Goal: Task Accomplishment & Management: Use online tool/utility

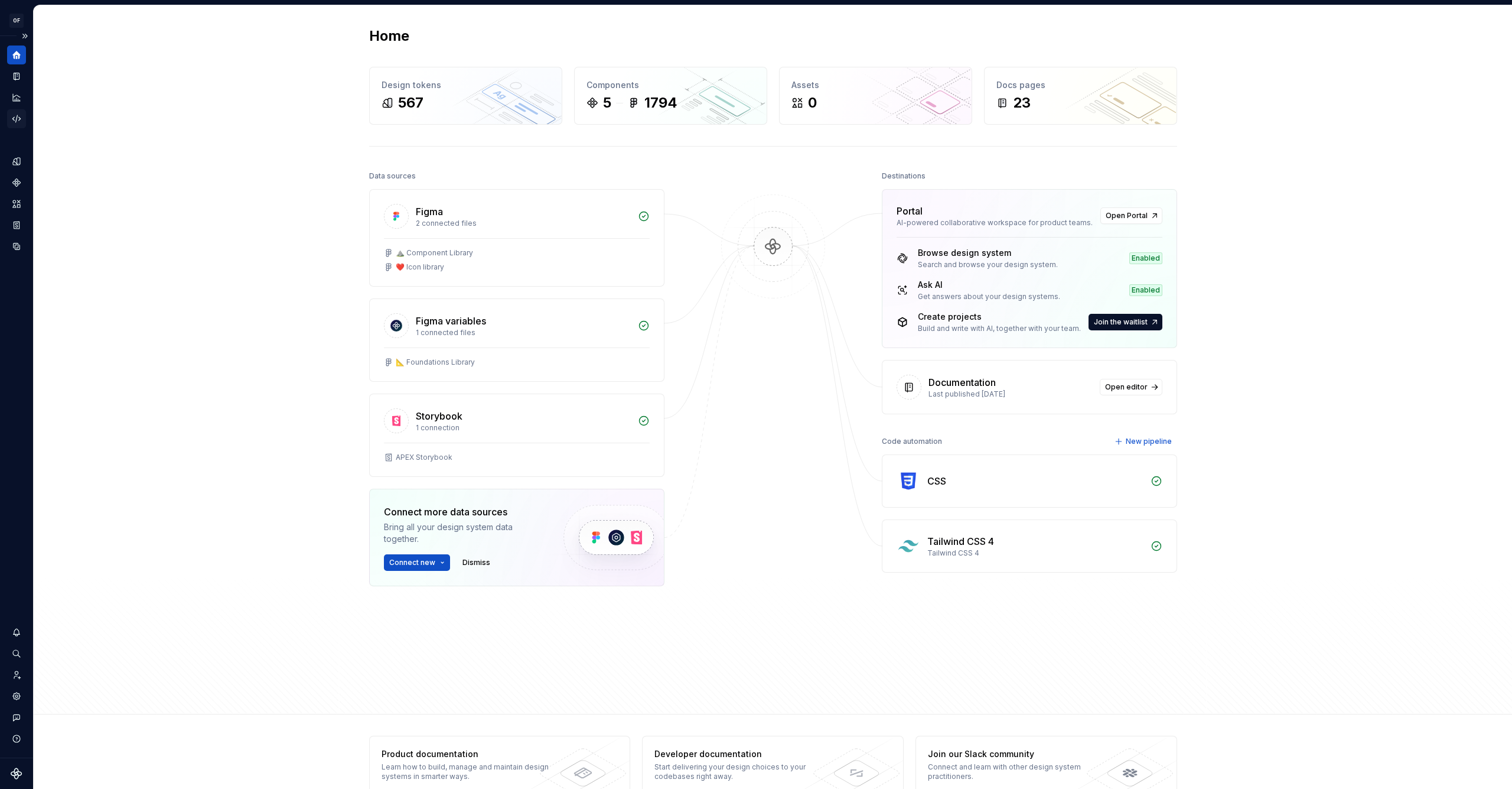
click at [14, 114] on icon "Code automation" at bounding box center [17, 119] width 11 height 11
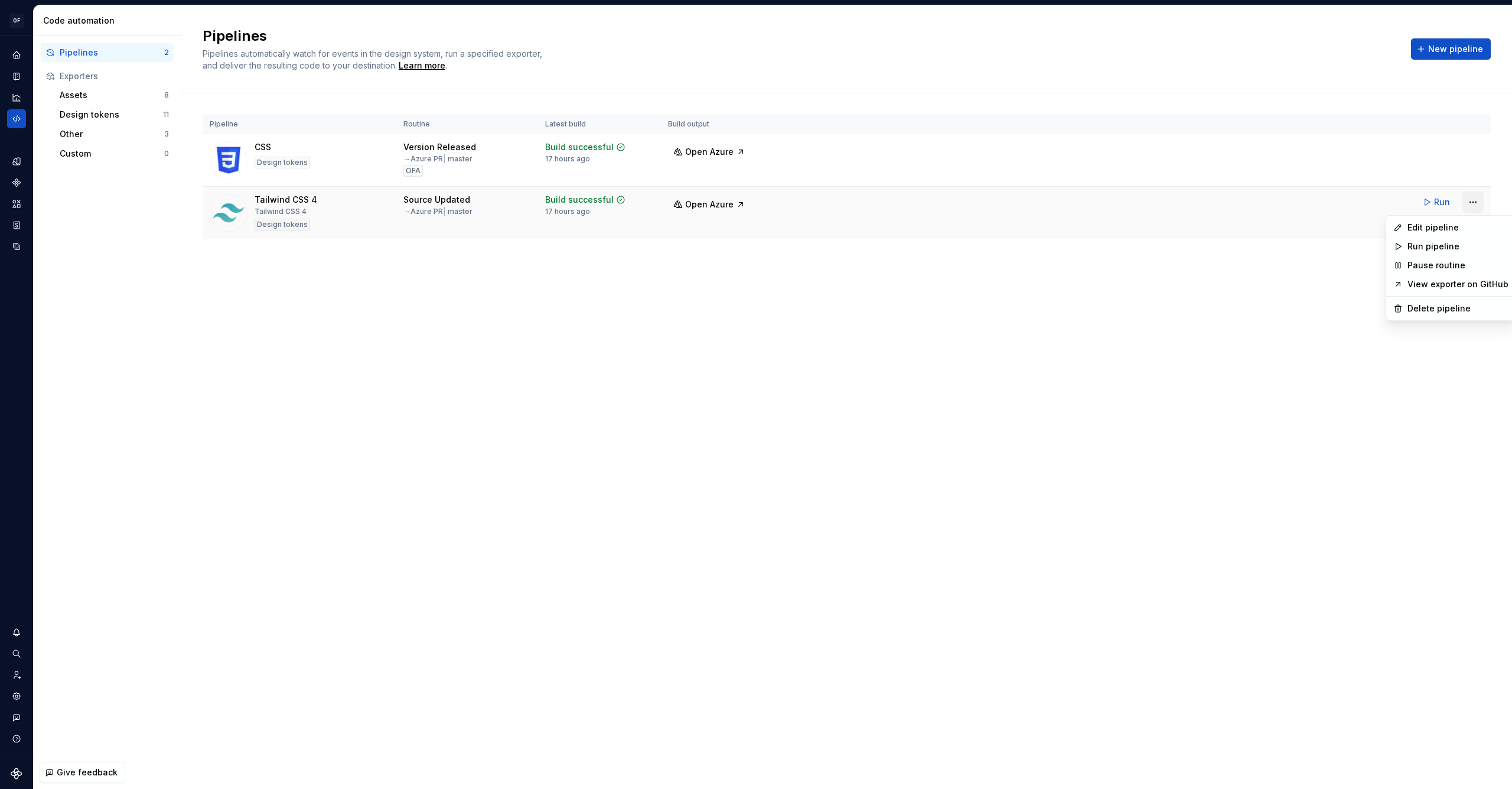
click at [1473, 201] on html "OF APEX AL Design system data Code automation Pipelines 2 Exporters Assets 8 De…" at bounding box center [756, 394] width 1512 height 789
click at [1442, 231] on div "Edit pipeline" at bounding box center [1458, 227] width 101 height 12
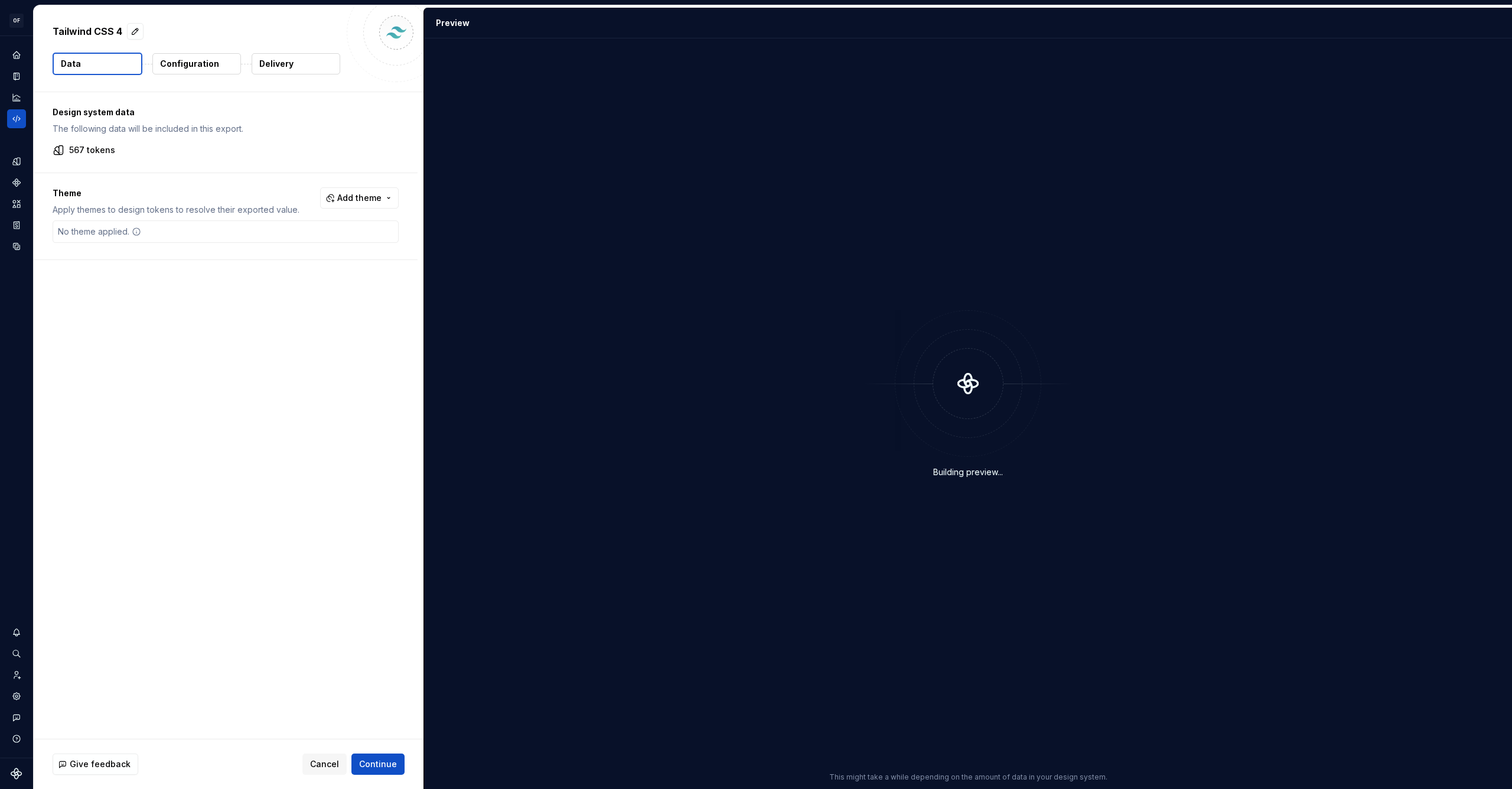
click at [297, 67] on button "Delivery" at bounding box center [296, 63] width 88 height 21
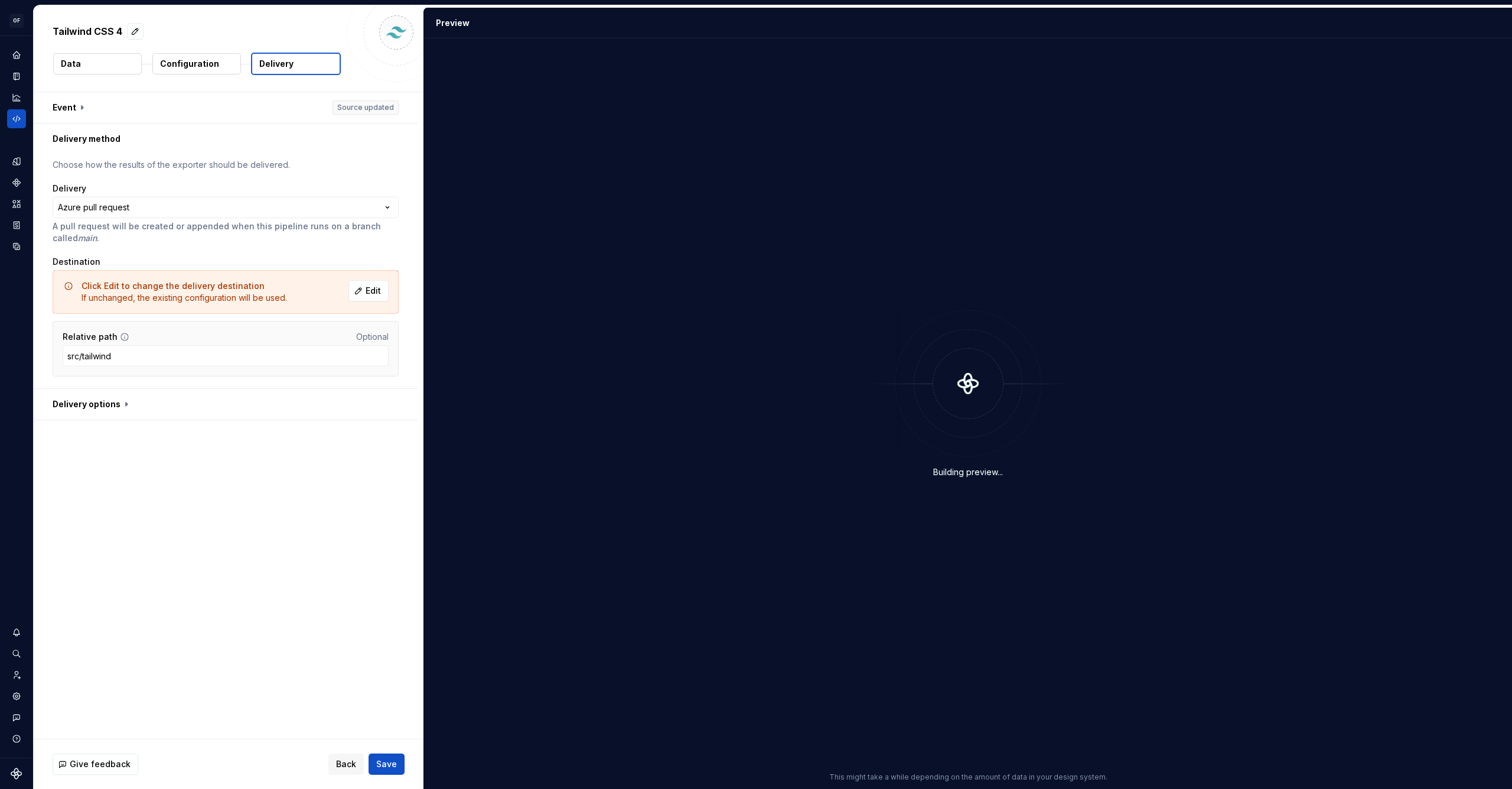
click at [198, 69] on p "Configuration" at bounding box center [190, 64] width 59 height 12
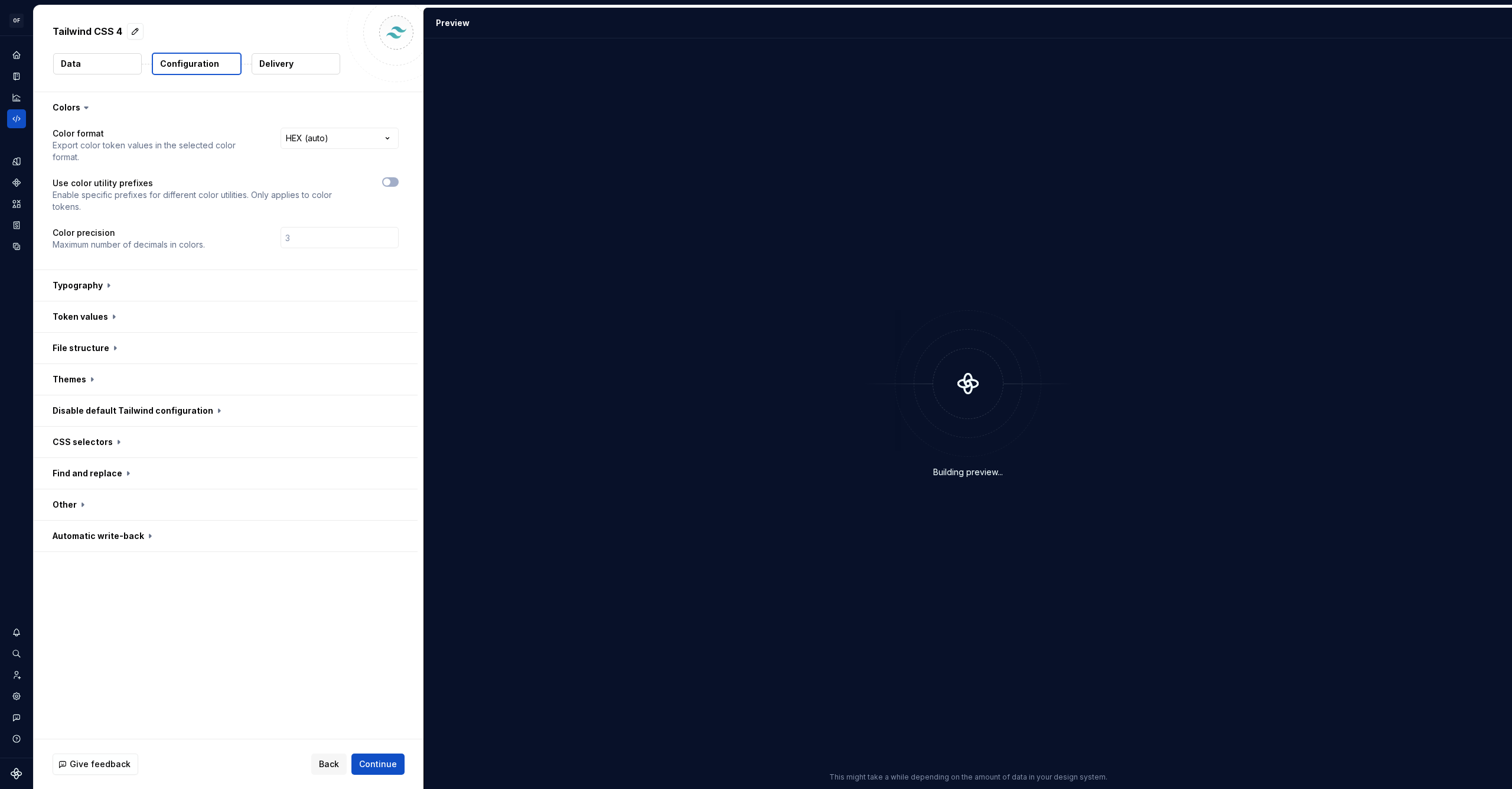
click at [101, 66] on button "Data" at bounding box center [97, 63] width 88 height 21
